Goal: Task Accomplishment & Management: Manage account settings

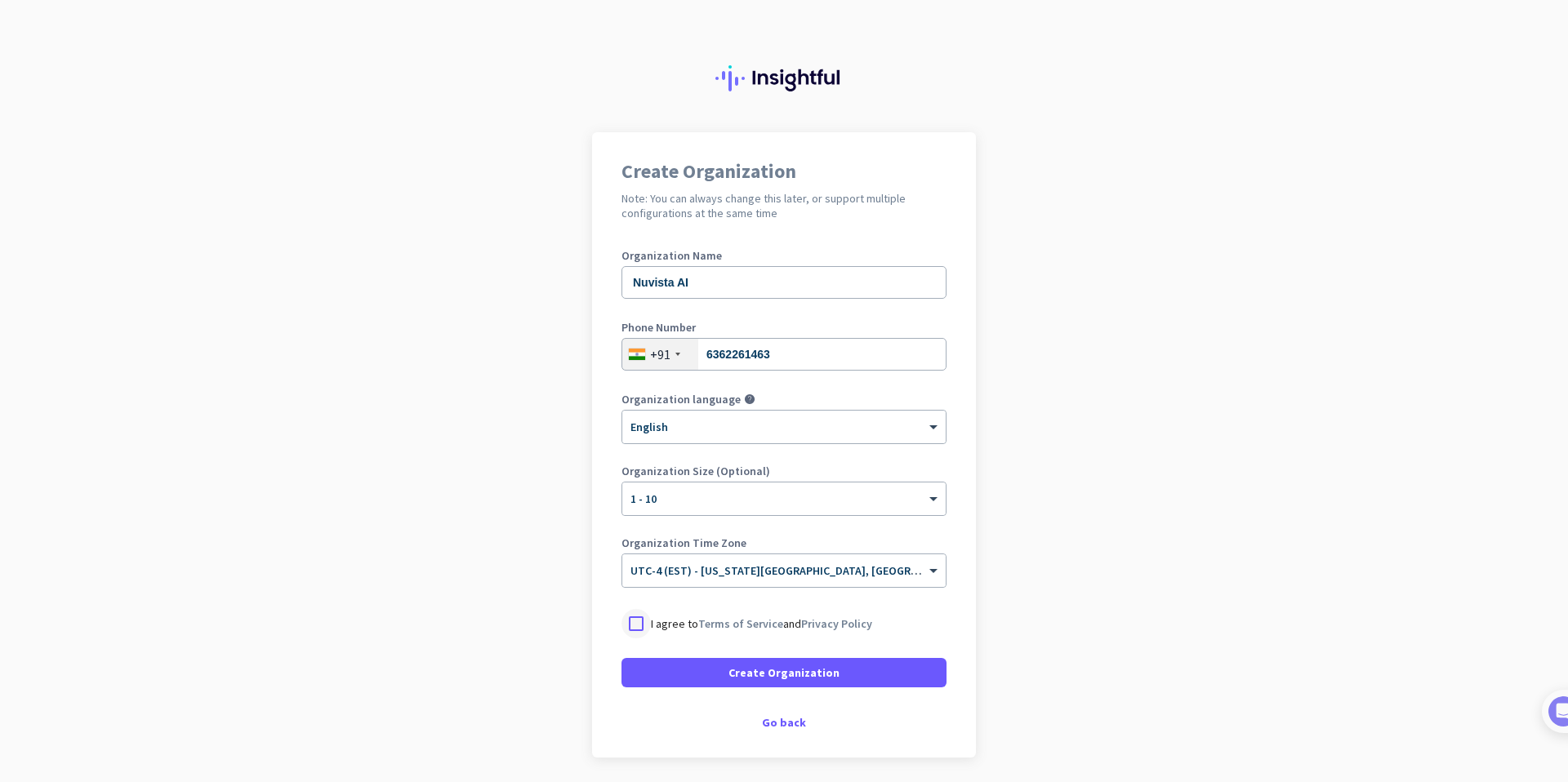
click at [635, 625] on div at bounding box center [636, 623] width 29 height 29
click at [780, 672] on span "Create Organization" at bounding box center [784, 672] width 111 height 16
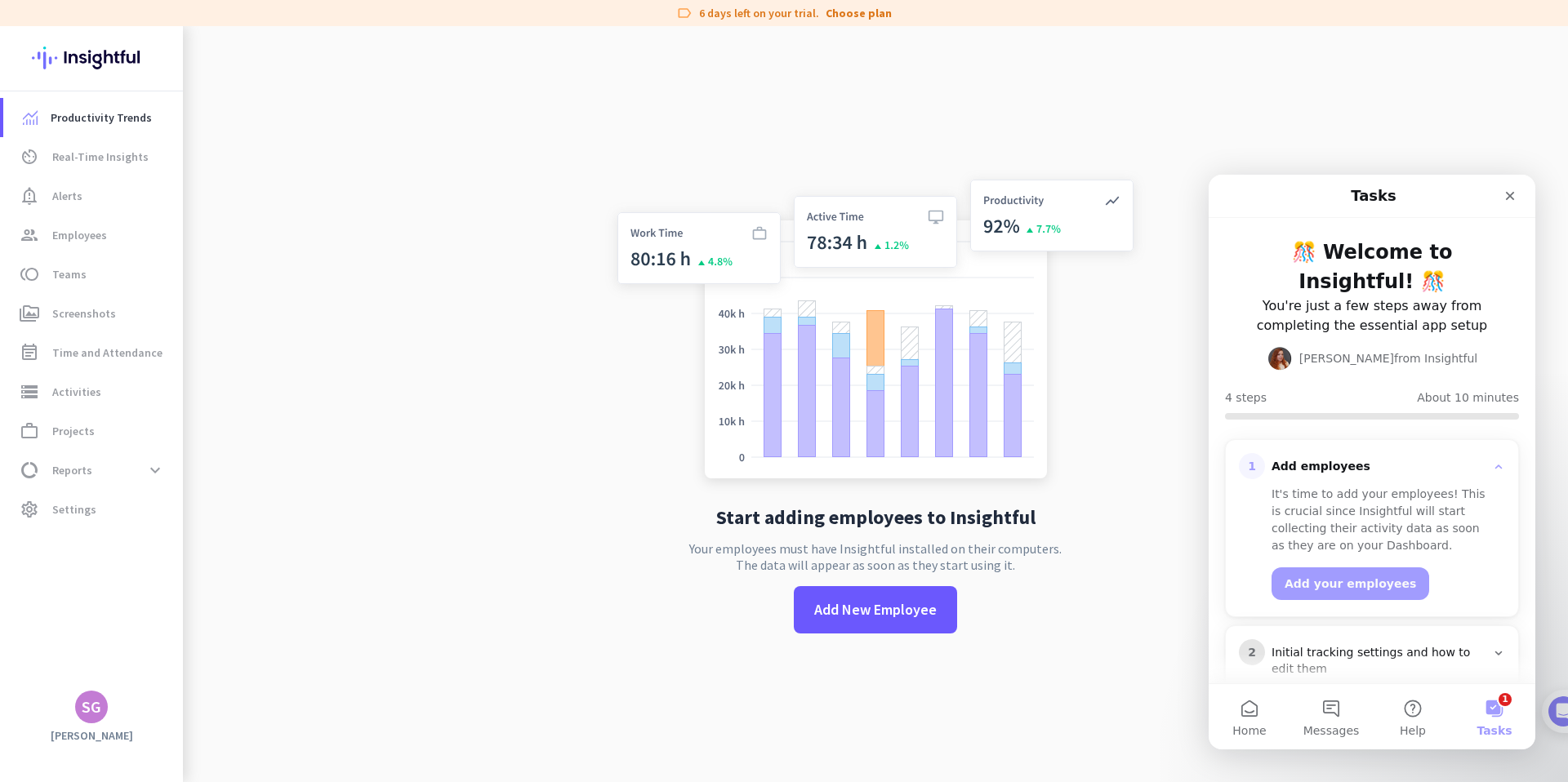
scroll to position [3, 0]
click at [879, 605] on span "Add New Employee" at bounding box center [875, 609] width 122 height 21
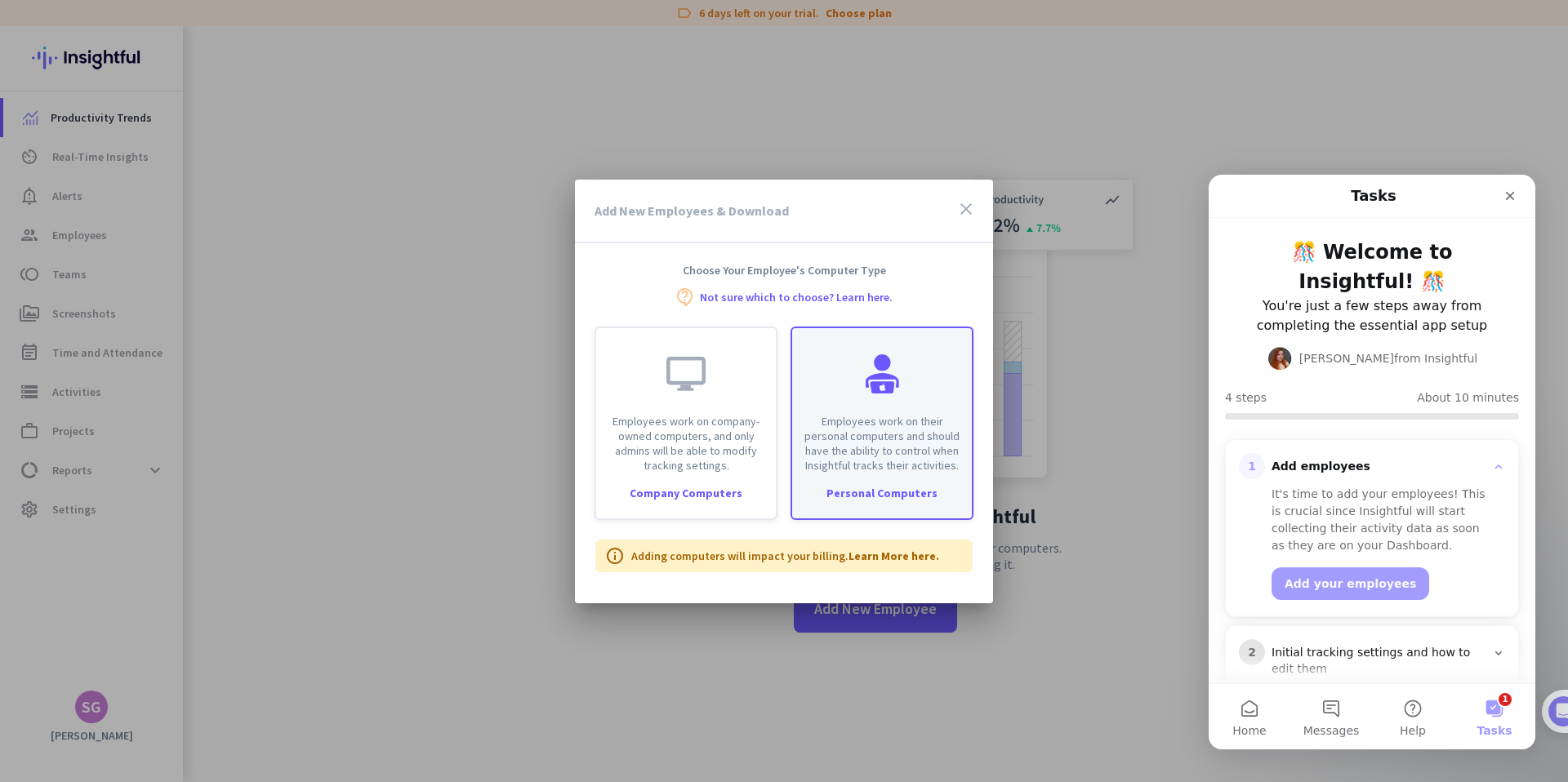
click at [870, 472] on div "Employees work on their personal computers and should have the ability to contr…" at bounding box center [881, 423] width 183 height 193
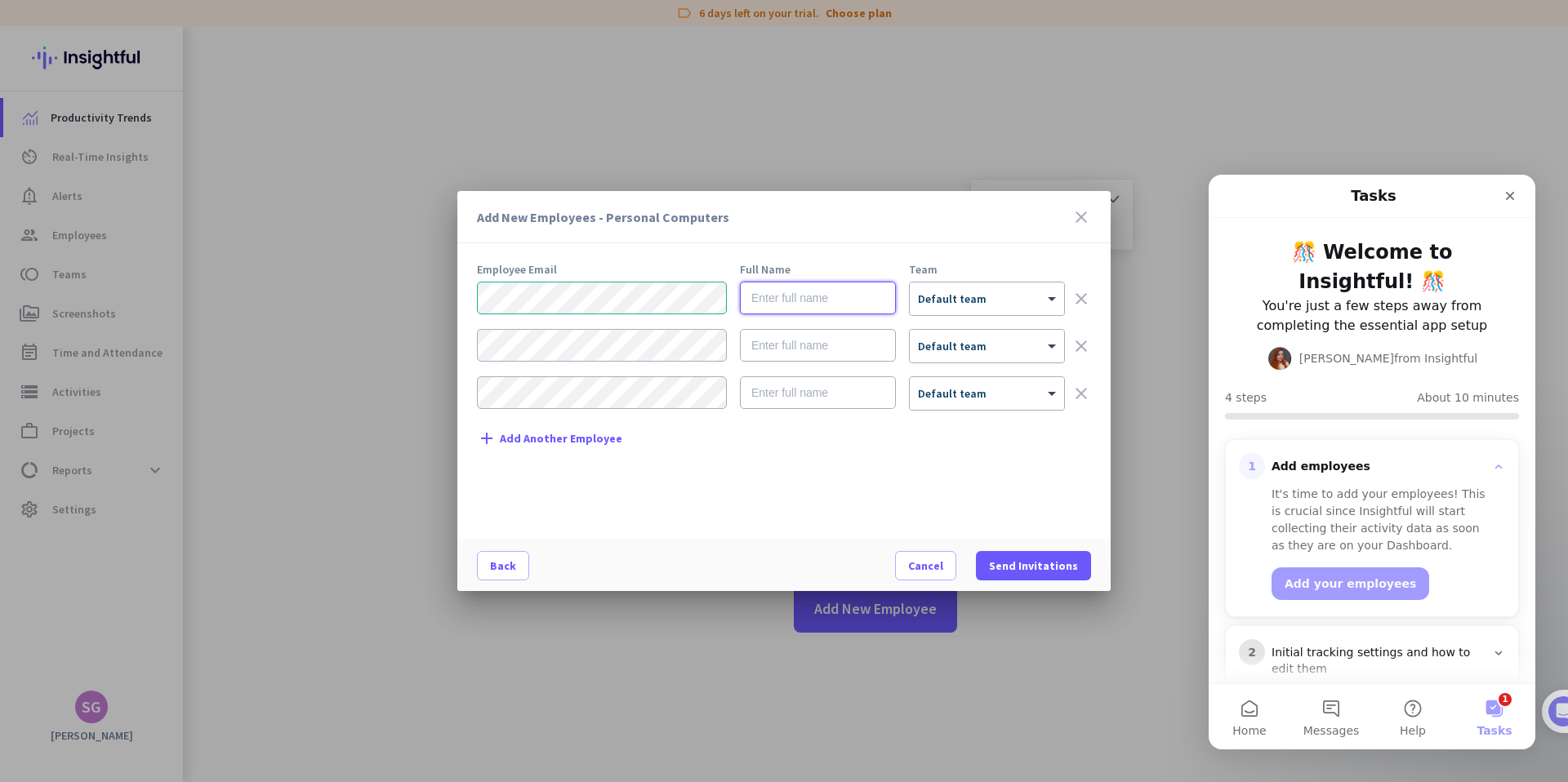
click at [853, 299] on input "text" at bounding box center [818, 298] width 156 height 33
type input "[PERSON_NAME]"
click at [961, 310] on div "× Default team" at bounding box center [987, 299] width 154 height 33
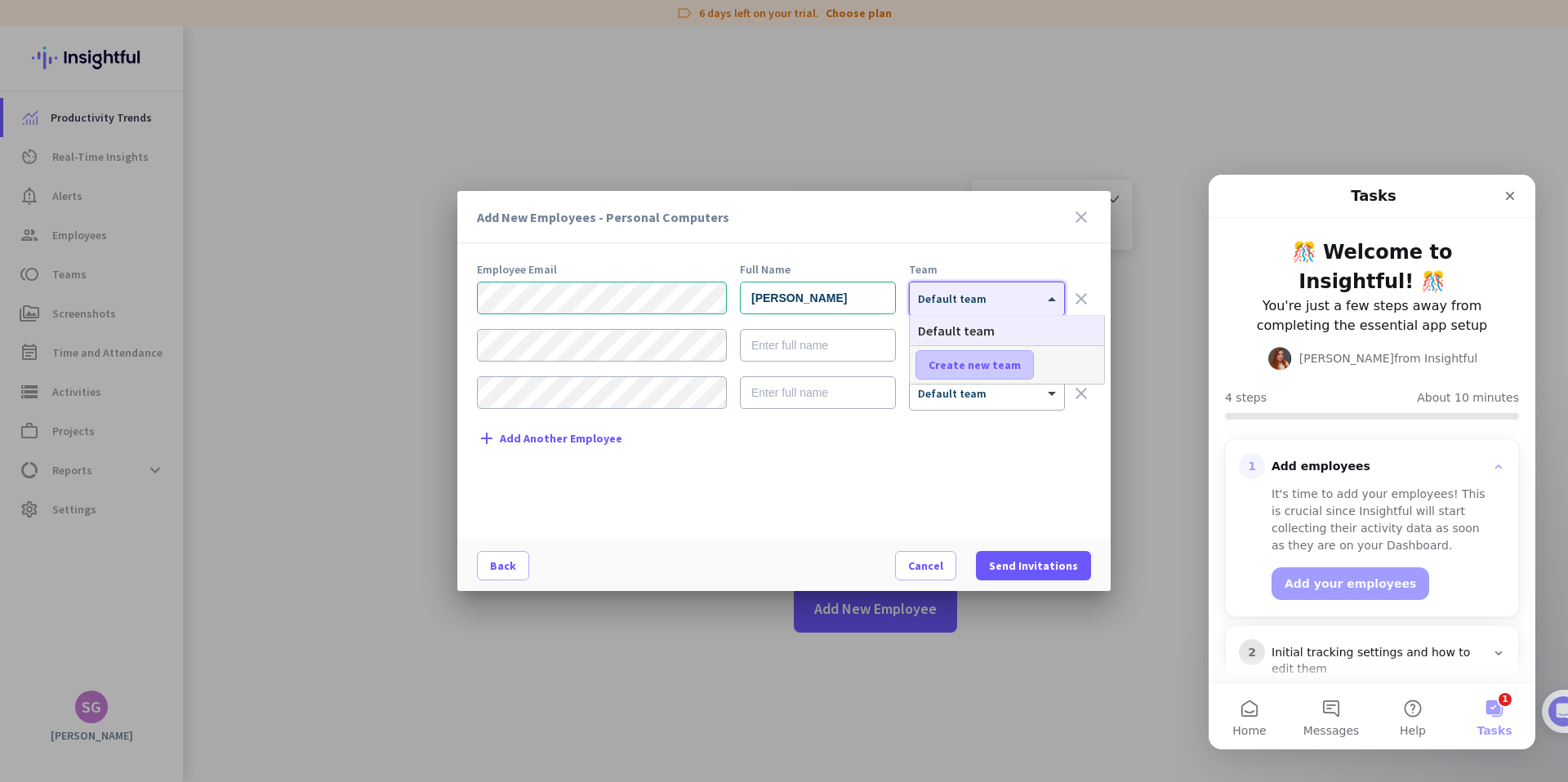
click at [954, 367] on span "Create new team" at bounding box center [974, 364] width 92 height 16
click at [954, 367] on input "text" at bounding box center [975, 365] width 121 height 29
type input "SDR"
click at [1062, 367] on span "Save" at bounding box center [1072, 364] width 25 height 15
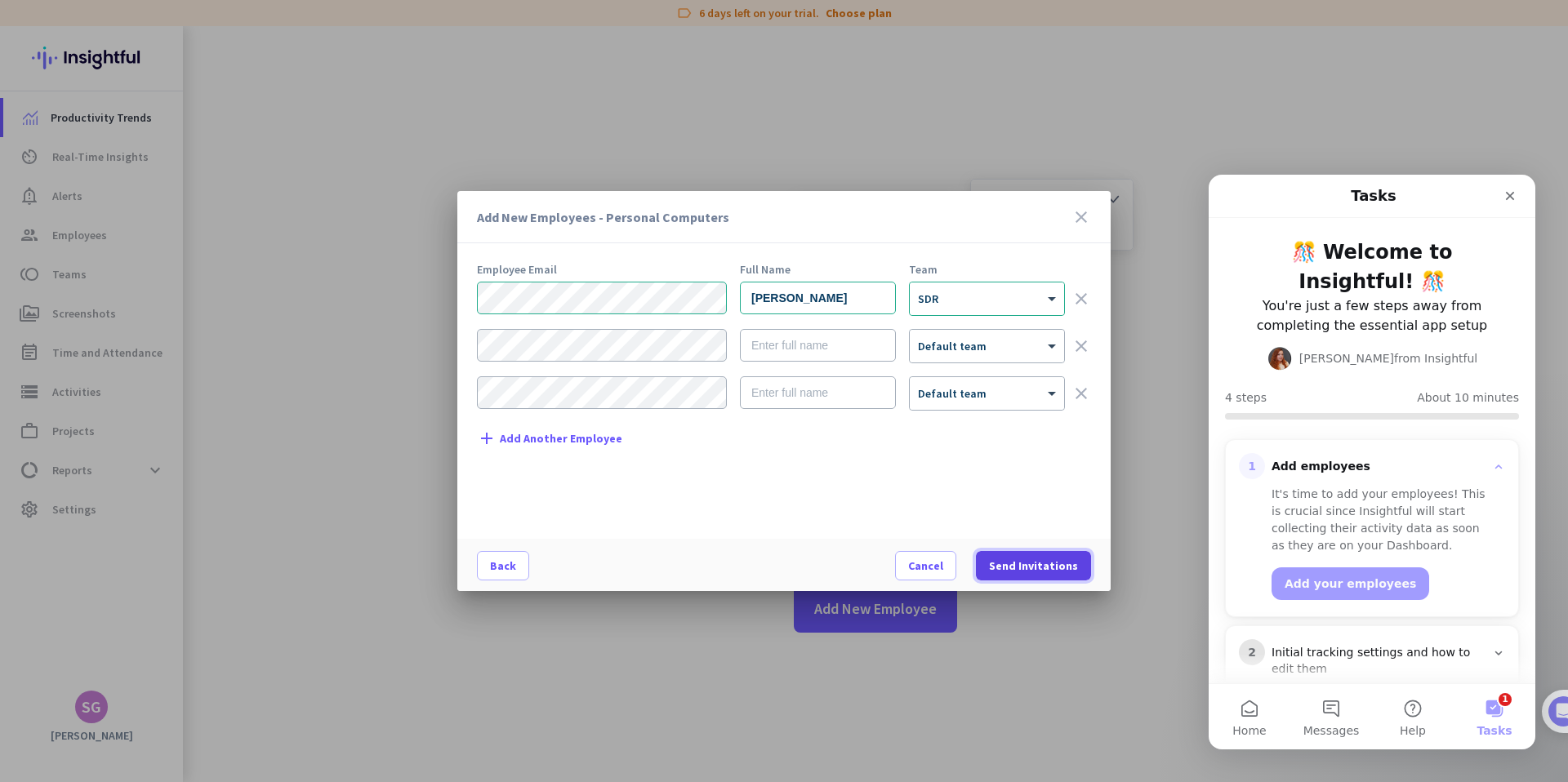
click at [1033, 565] on span "Send Invitations" at bounding box center [1033, 565] width 89 height 16
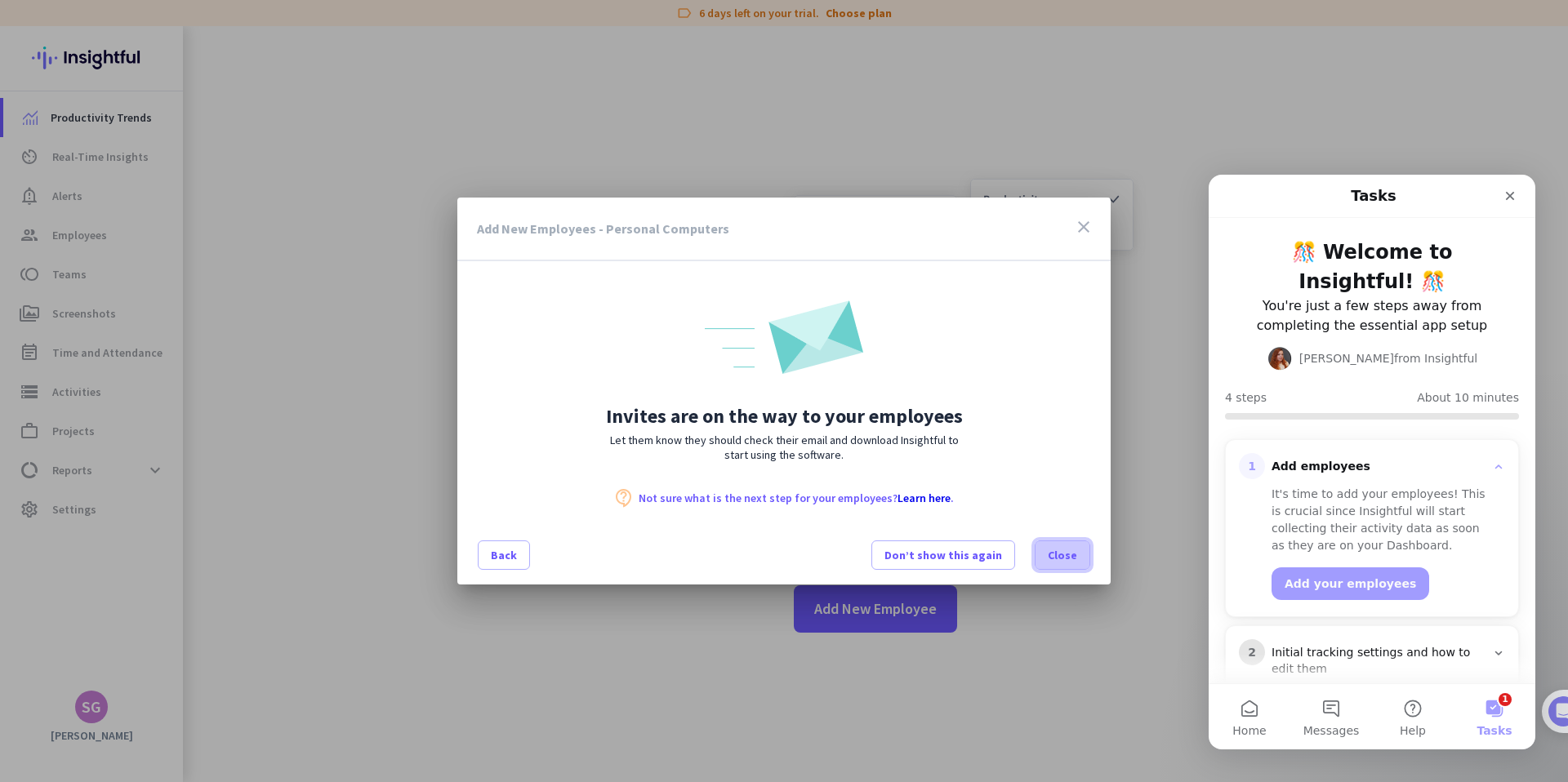
click at [1053, 551] on span "Close" at bounding box center [1062, 555] width 29 height 16
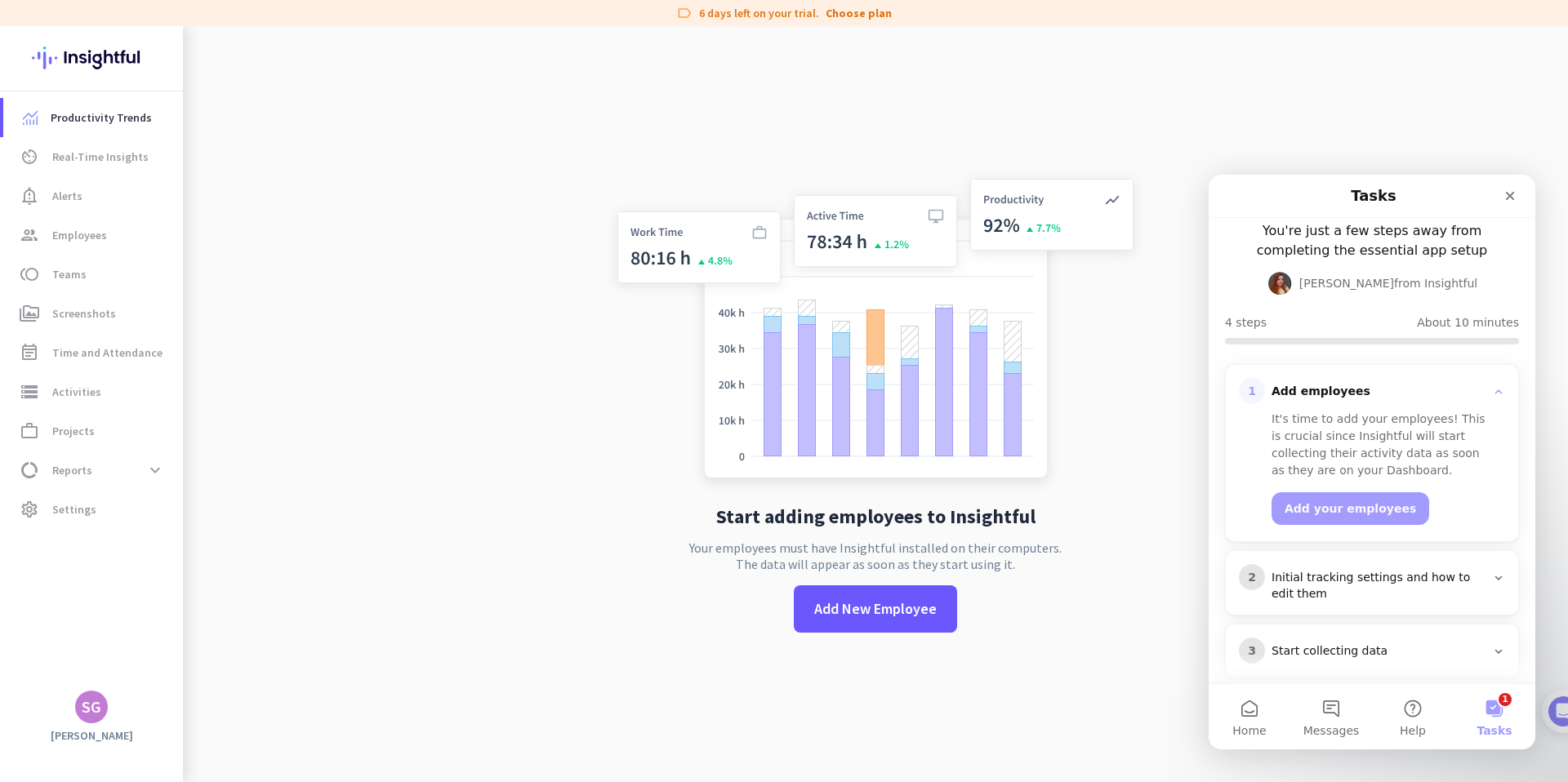
scroll to position [93, 0]
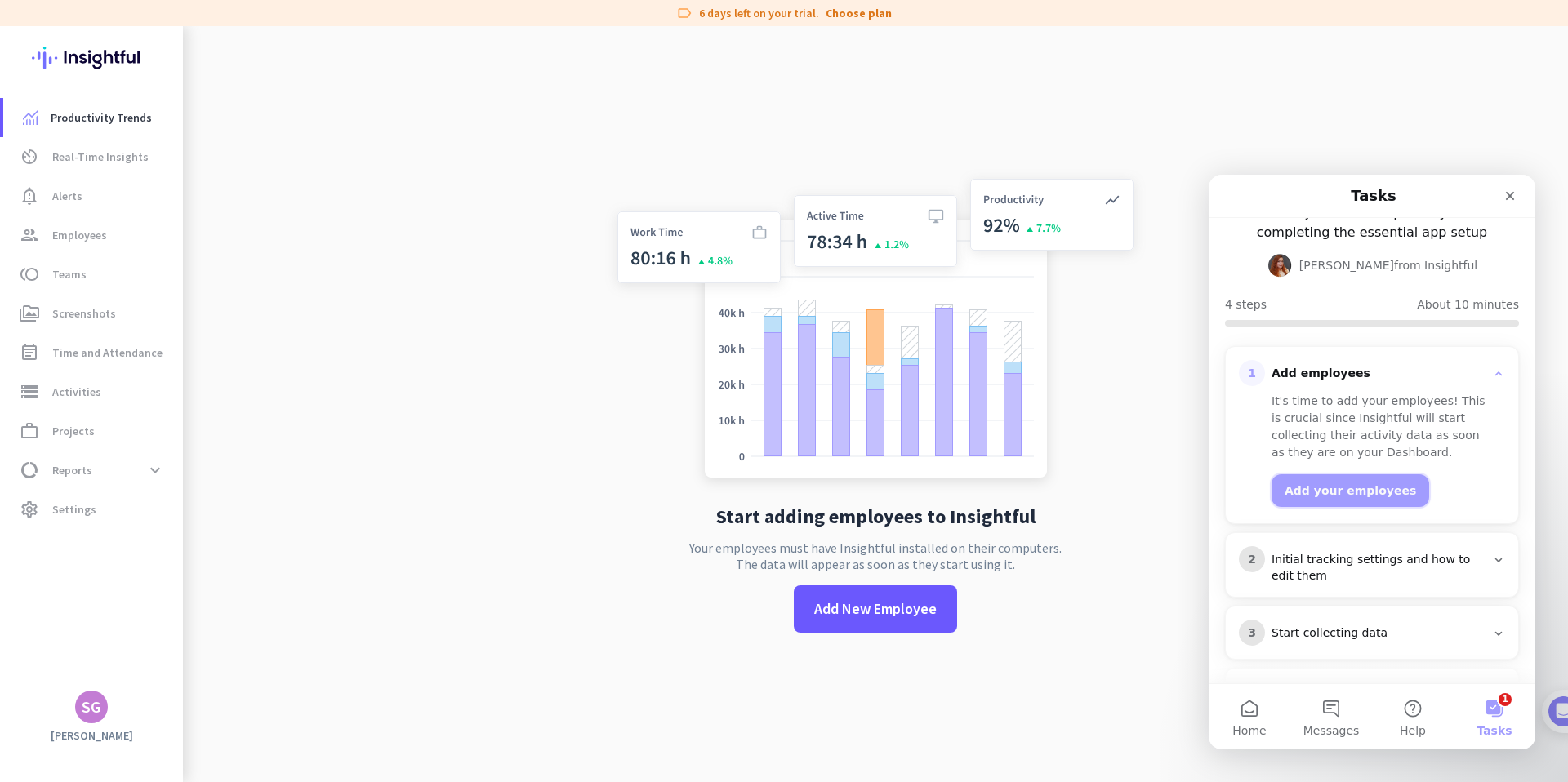
click at [1345, 474] on button "Add your employees" at bounding box center [1350, 491] width 158 height 33
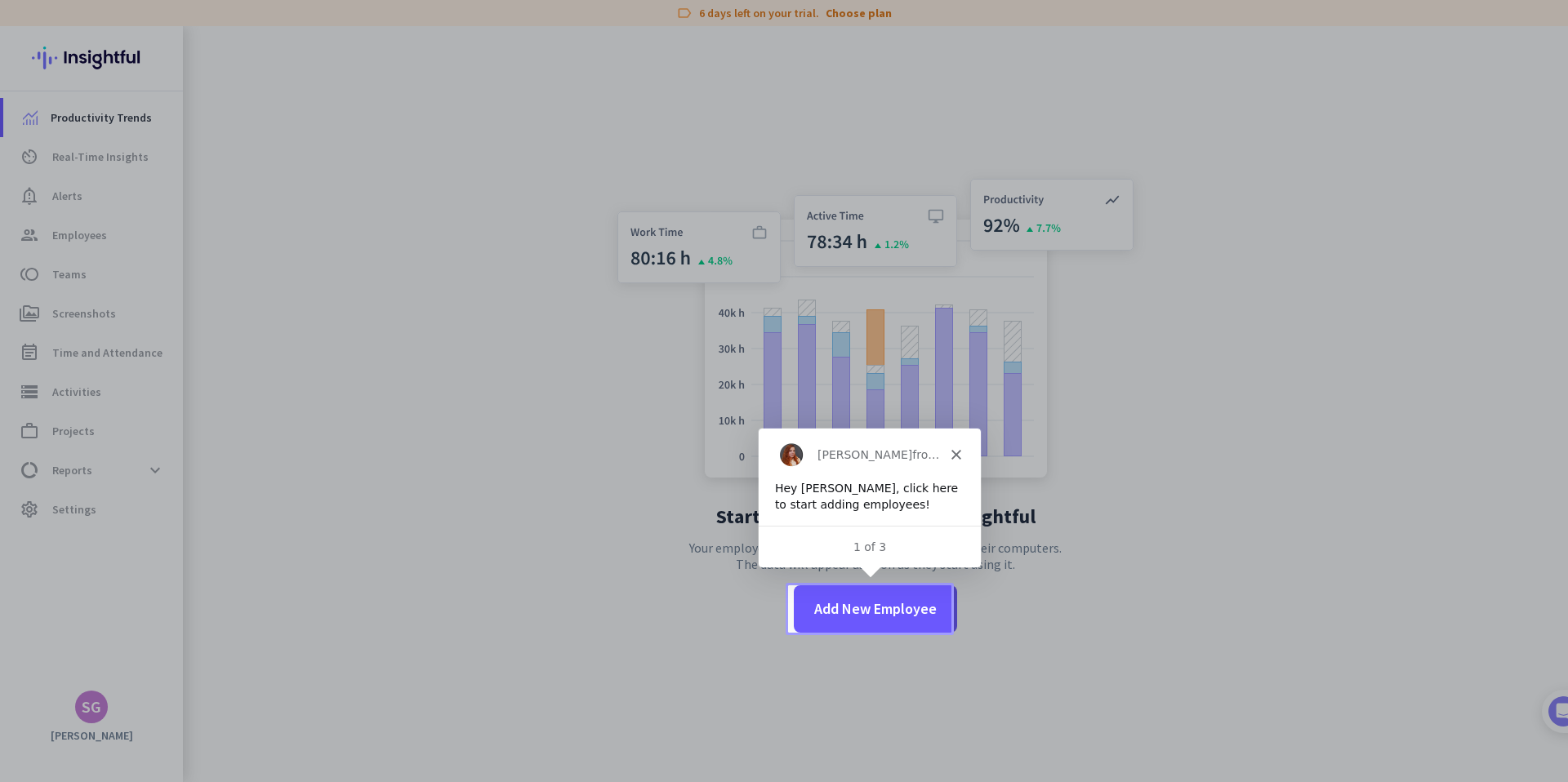
scroll to position [0, 0]
click at [958, 453] on icon "Close" at bounding box center [954, 453] width 10 height 10
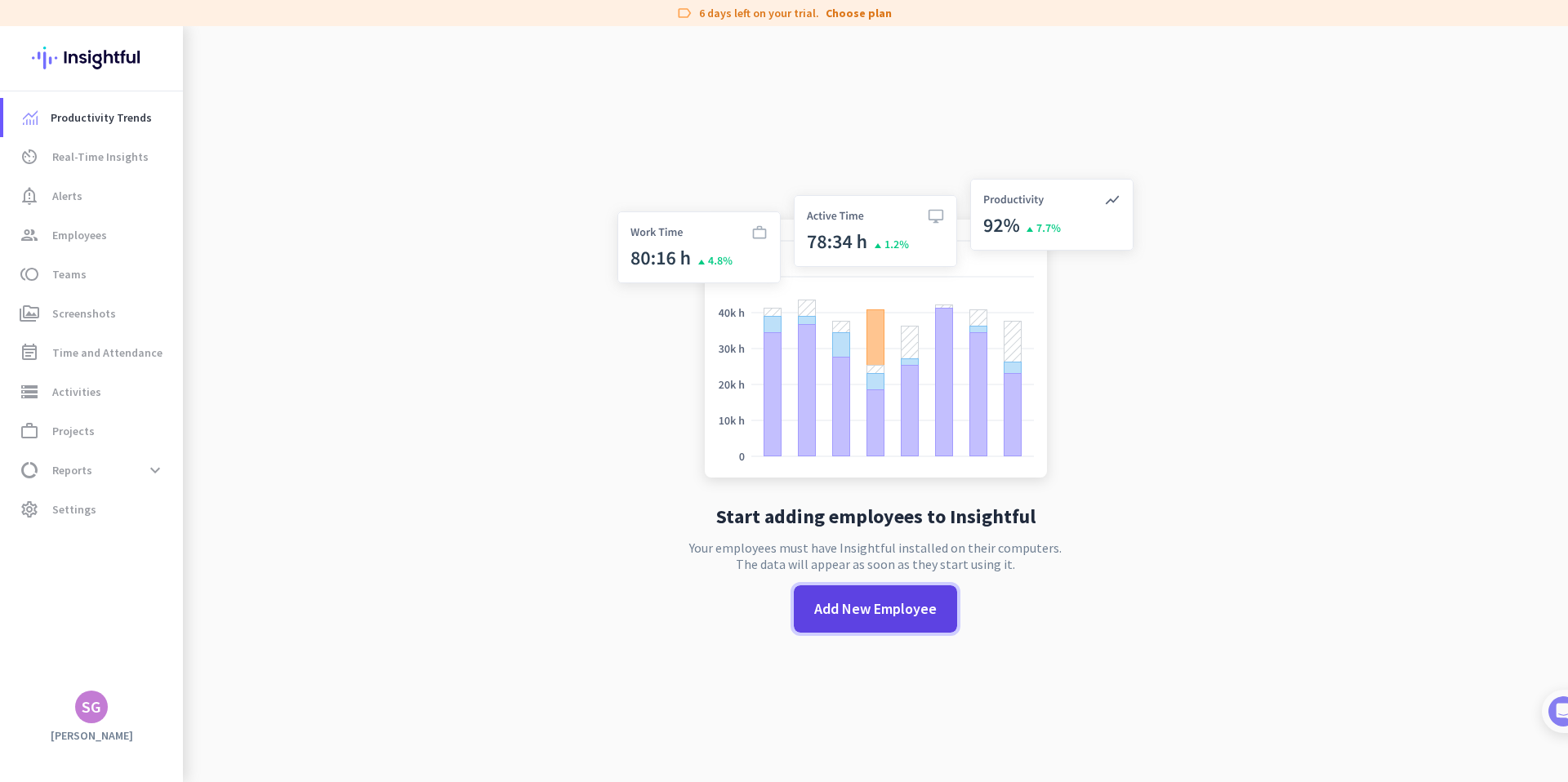
click at [913, 603] on span "Add New Employee" at bounding box center [875, 609] width 122 height 21
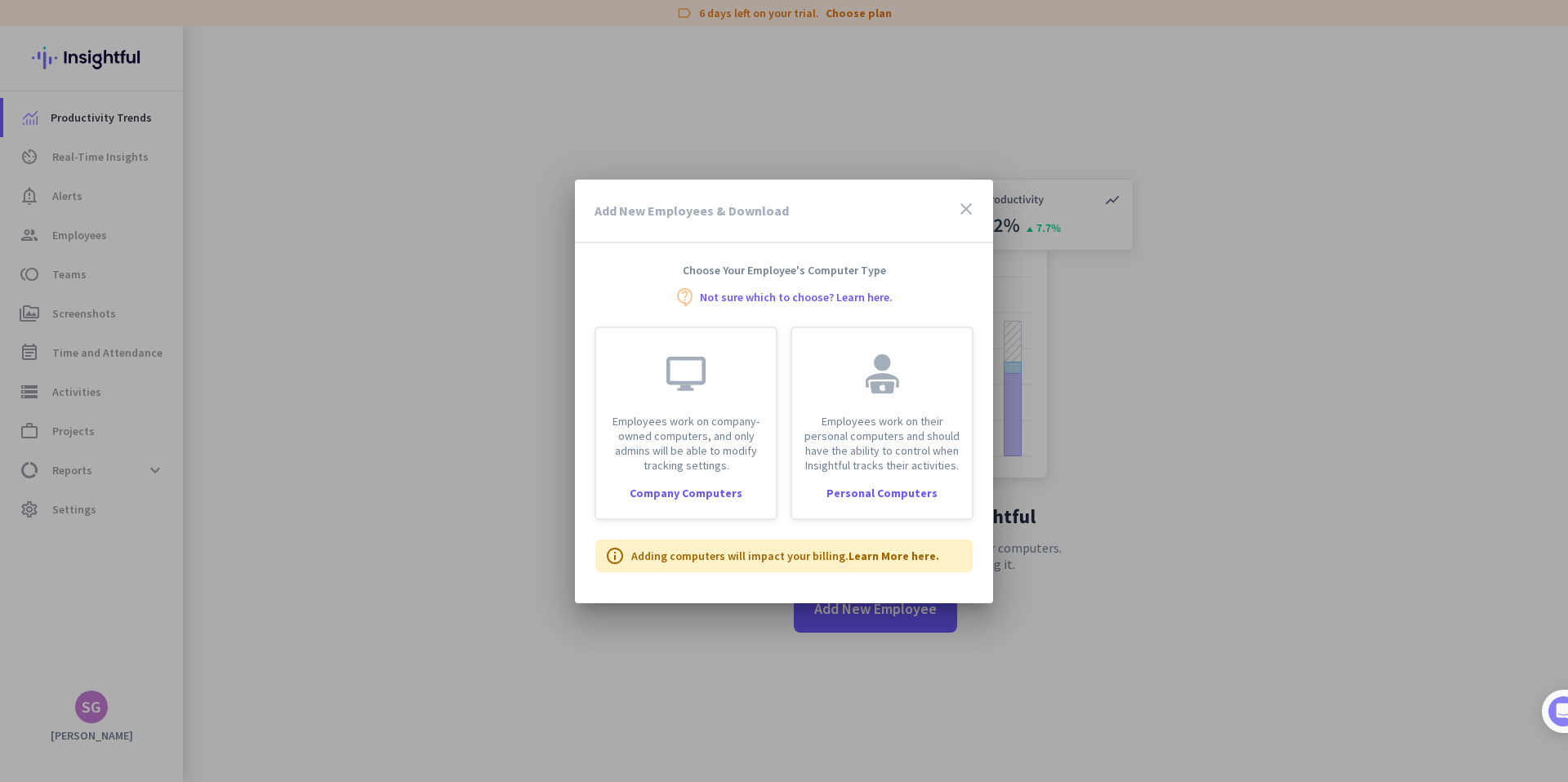
click at [968, 206] on icon "close" at bounding box center [965, 209] width 20 height 20
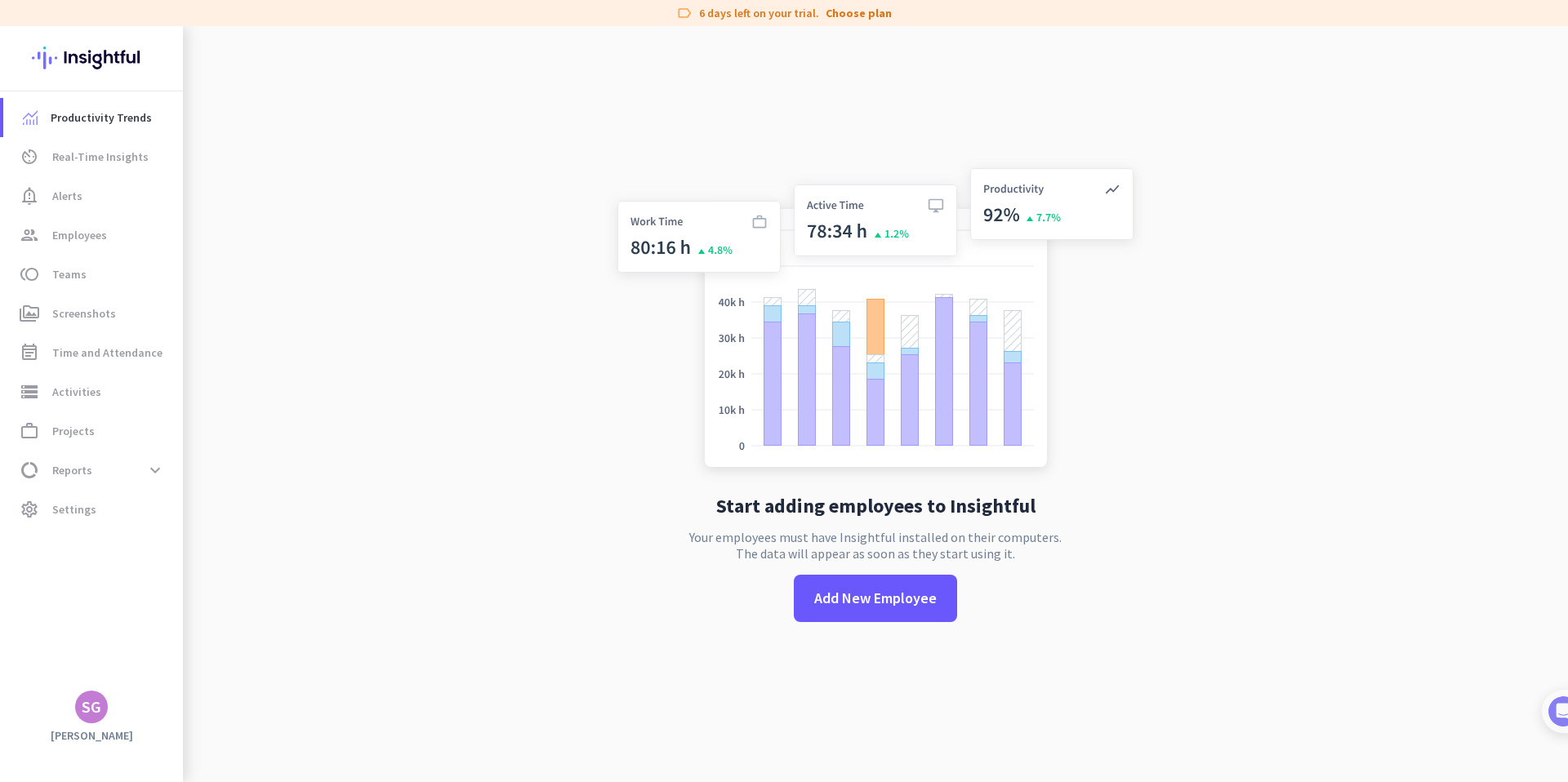
scroll to position [26, 0]
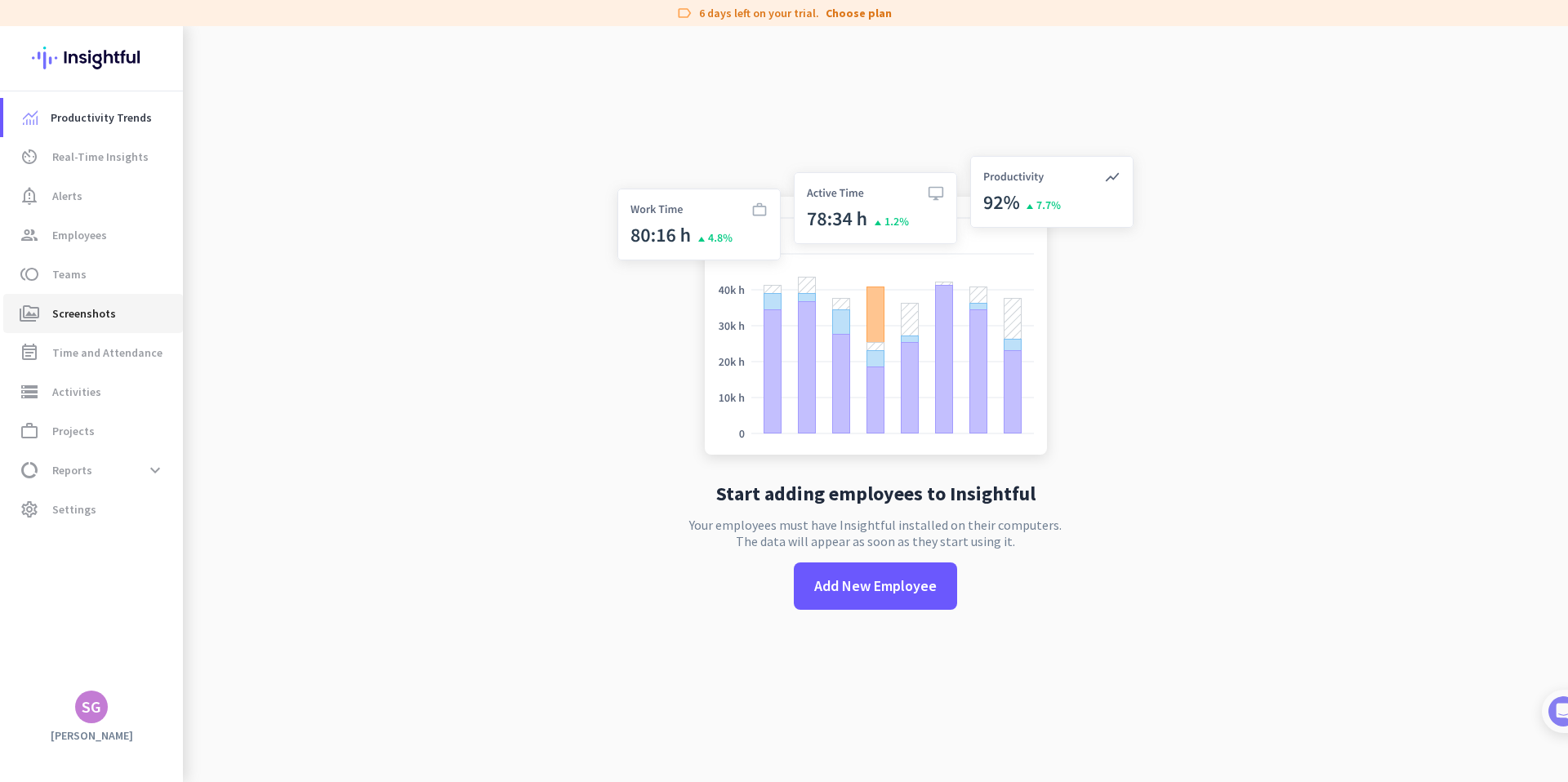
click at [87, 317] on span "Screenshots" at bounding box center [83, 313] width 63 height 20
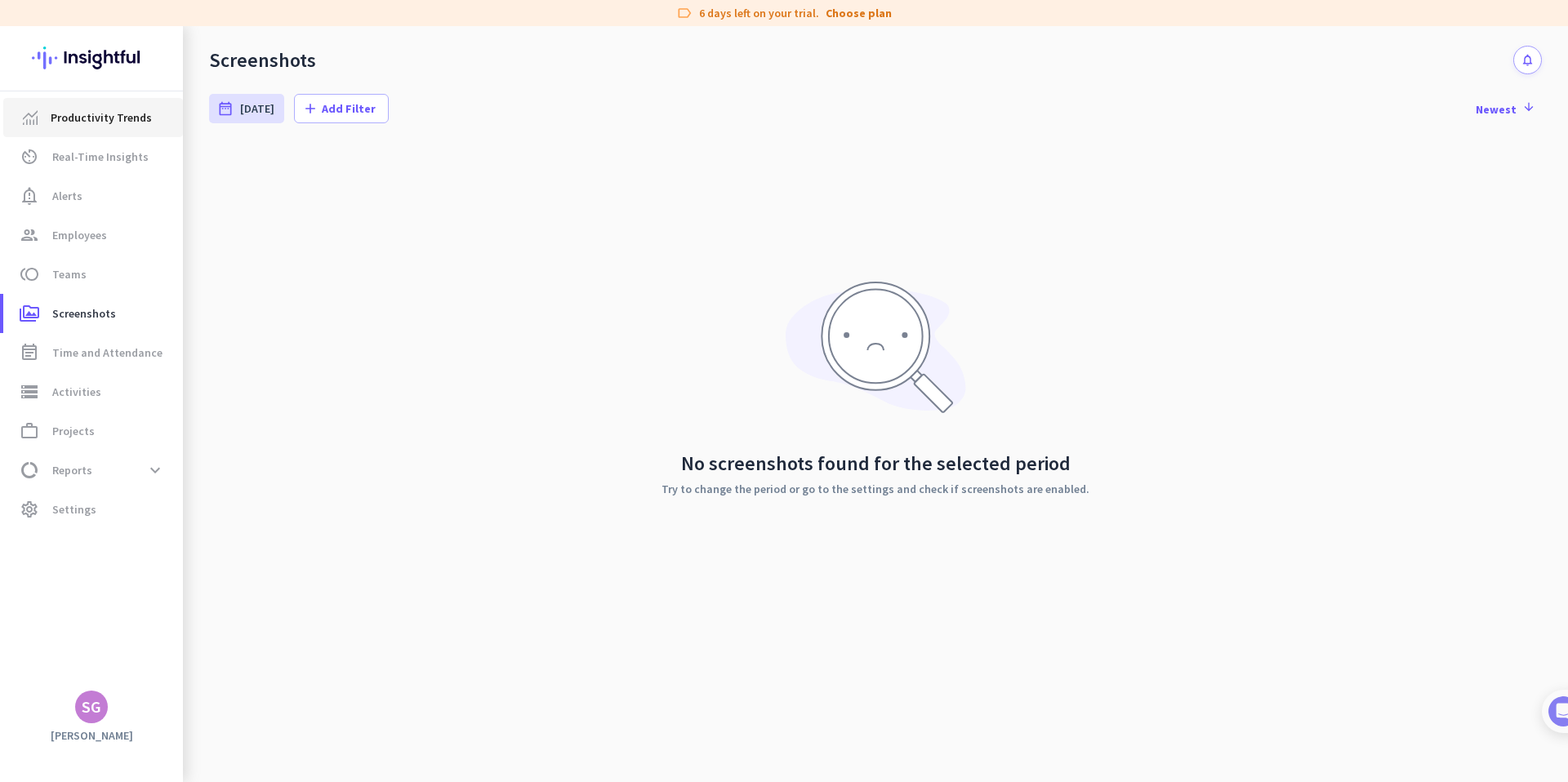
click at [140, 122] on span "Productivity Trends" at bounding box center [101, 117] width 101 height 20
